Goal: Transaction & Acquisition: Purchase product/service

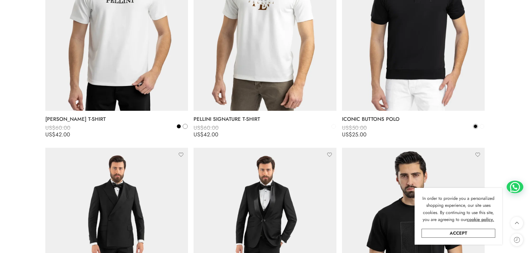
scroll to position [903, 0]
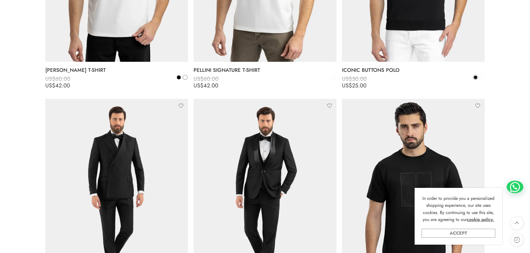
click at [439, 233] on link "Accept" at bounding box center [459, 233] width 74 height 9
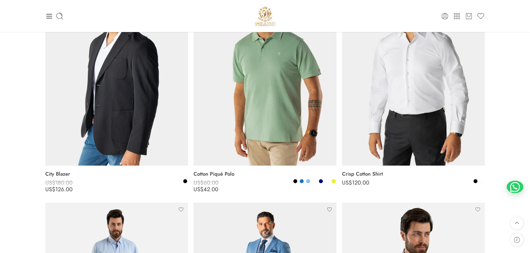
scroll to position [0, 0]
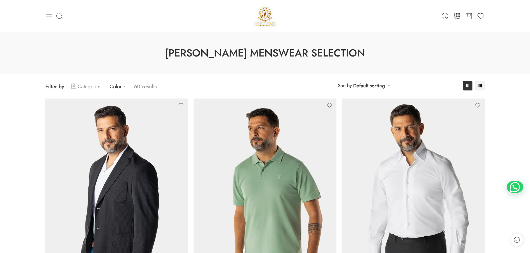
click at [92, 87] on link "Categories" at bounding box center [87, 86] width 30 height 13
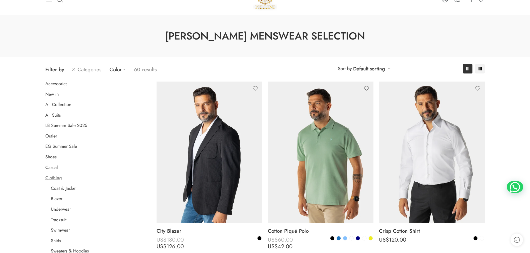
scroll to position [30, 0]
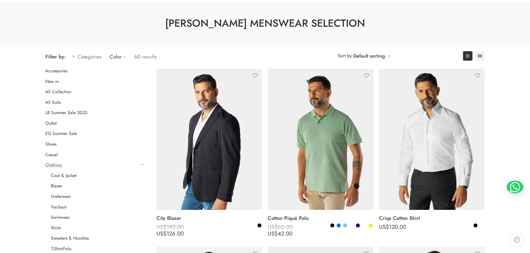
click at [48, 144] on link "Shoes" at bounding box center [50, 144] width 11 height 6
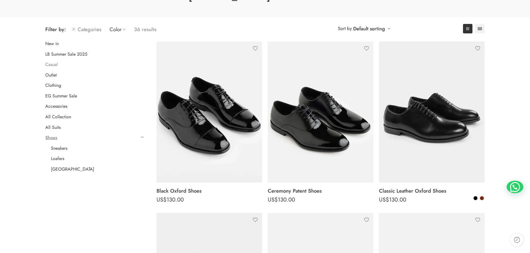
scroll to position [63, 0]
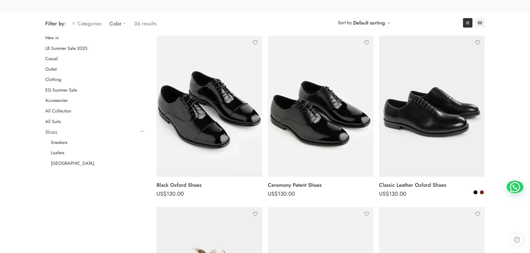
drag, startPoint x: 74, startPoint y: 24, endPoint x: 87, endPoint y: 24, distance: 13.4
click at [74, 24] on icon at bounding box center [73, 23] width 3 height 3
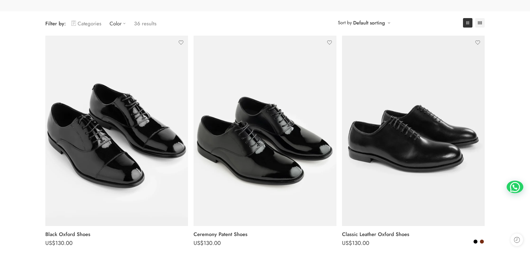
click at [93, 24] on link "Categories" at bounding box center [87, 23] width 30 height 13
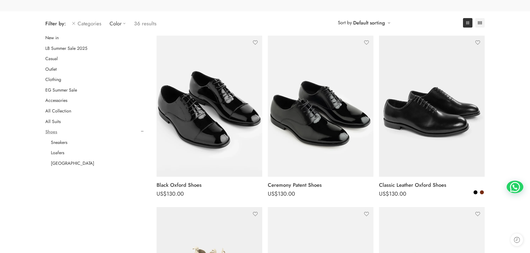
click at [55, 100] on link "Accessories" at bounding box center [56, 101] width 22 height 6
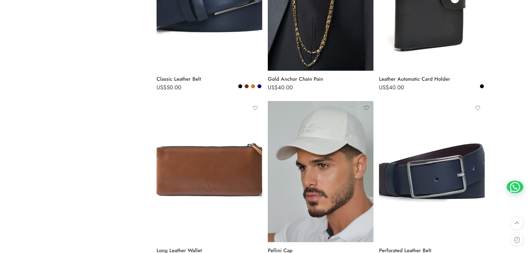
scroll to position [3310, 0]
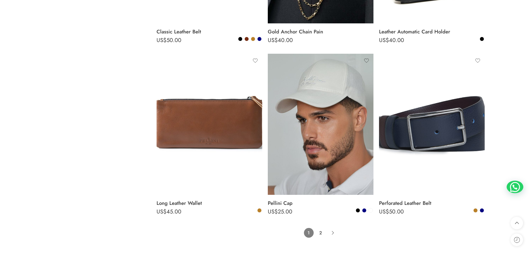
click at [321, 232] on link "2" at bounding box center [321, 233] width 10 height 10
